Goal: Task Accomplishment & Management: Use online tool/utility

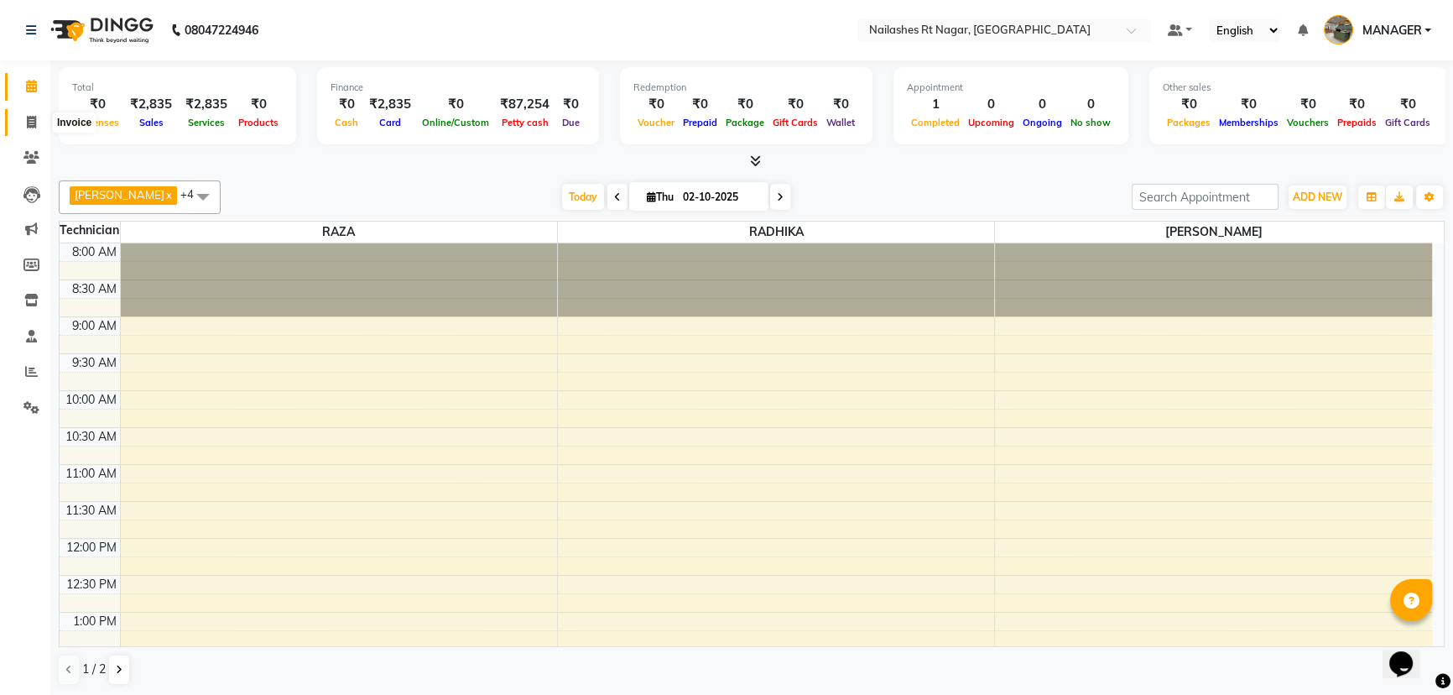
click at [38, 117] on span at bounding box center [31, 122] width 29 height 19
select select "8624"
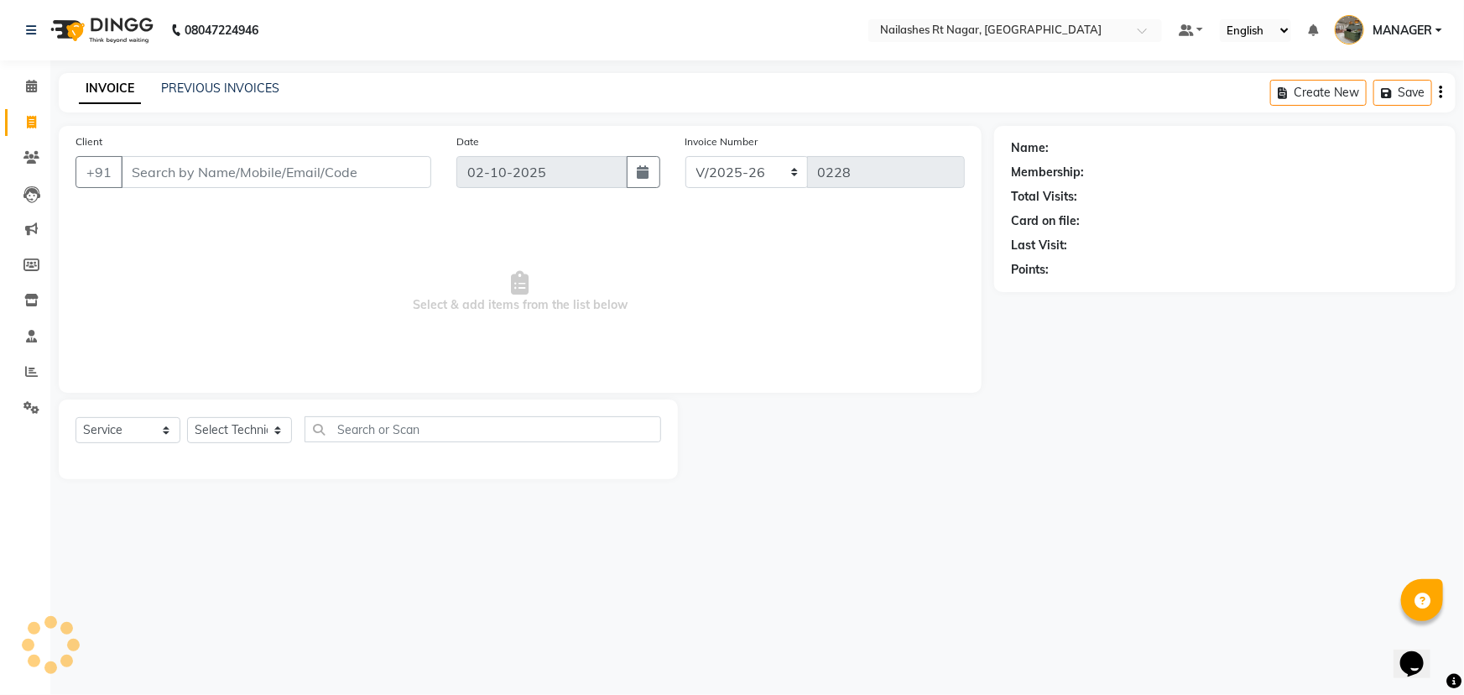
select select "membership"
click at [207, 91] on link "PREVIOUS INVOICES" at bounding box center [220, 88] width 118 height 15
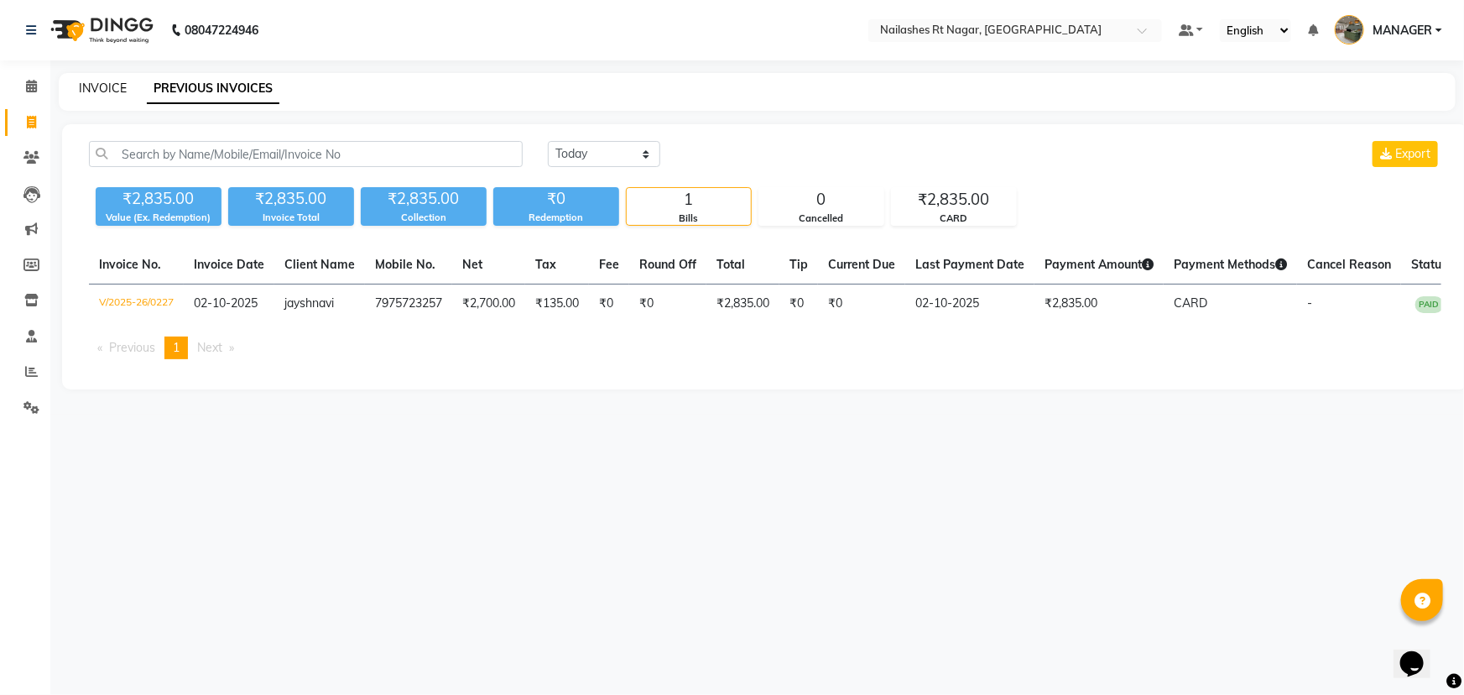
click at [90, 91] on link "INVOICE" at bounding box center [103, 88] width 48 height 15
select select "service"
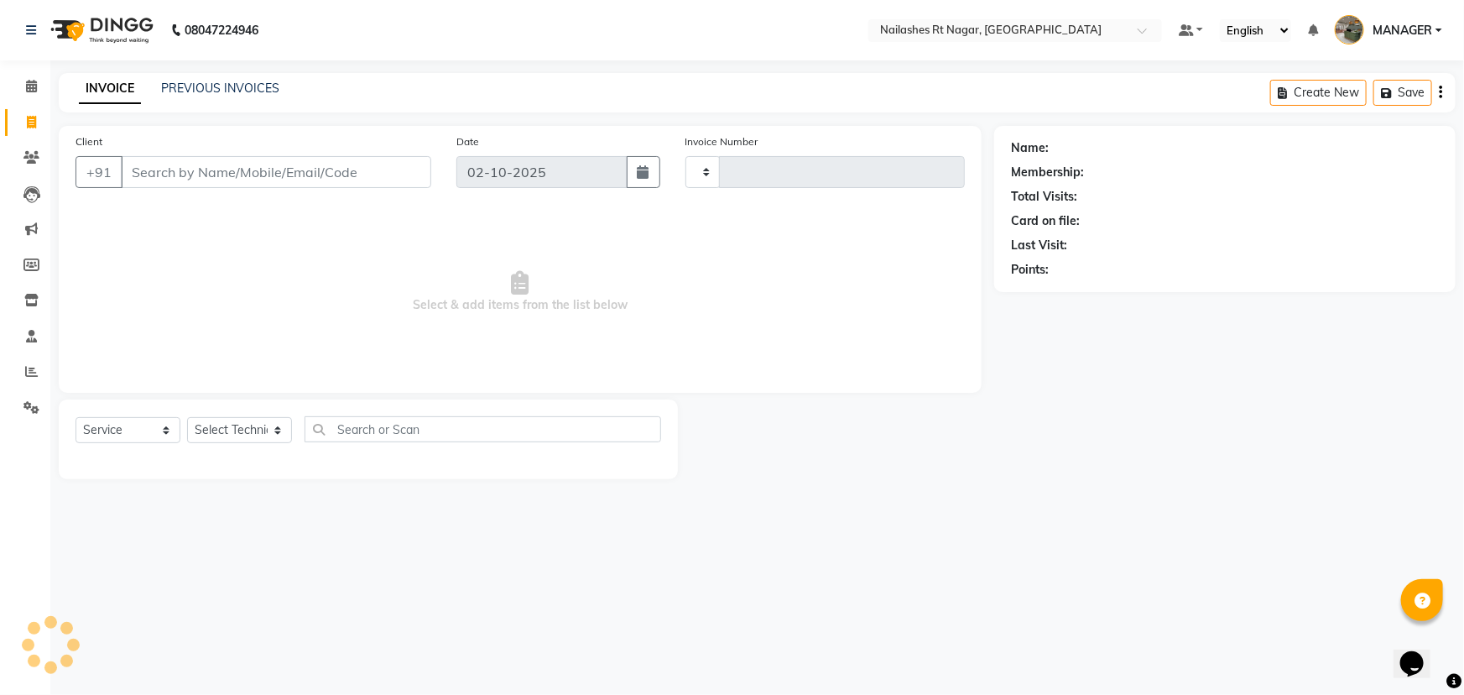
type input "0228"
select select "8624"
select select "membership"
click at [35, 81] on icon at bounding box center [31, 86] width 11 height 13
